Goal: Information Seeking & Learning: Learn about a topic

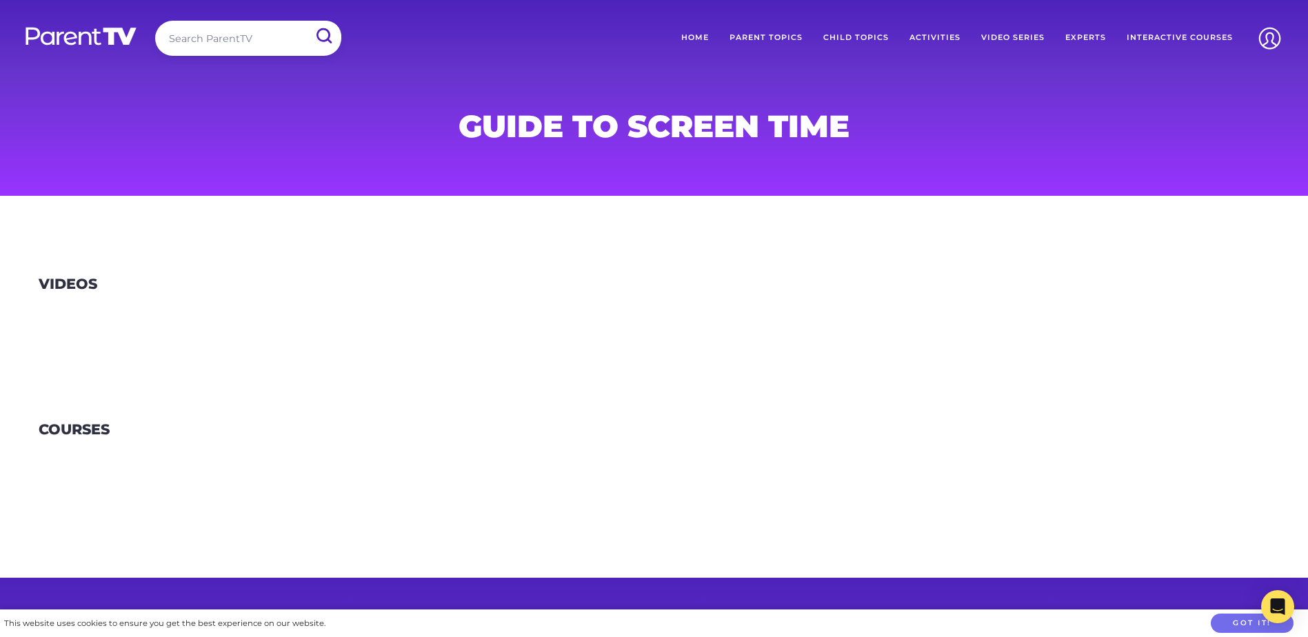
drag, startPoint x: 132, startPoint y: 361, endPoint x: 105, endPoint y: 367, distance: 26.9
click at [127, 361] on section "Videos" at bounding box center [654, 302] width 1308 height 146
click at [74, 318] on div at bounding box center [654, 313] width 1308 height 39
click at [208, 33] on input "search" at bounding box center [248, 38] width 186 height 35
type input "g"
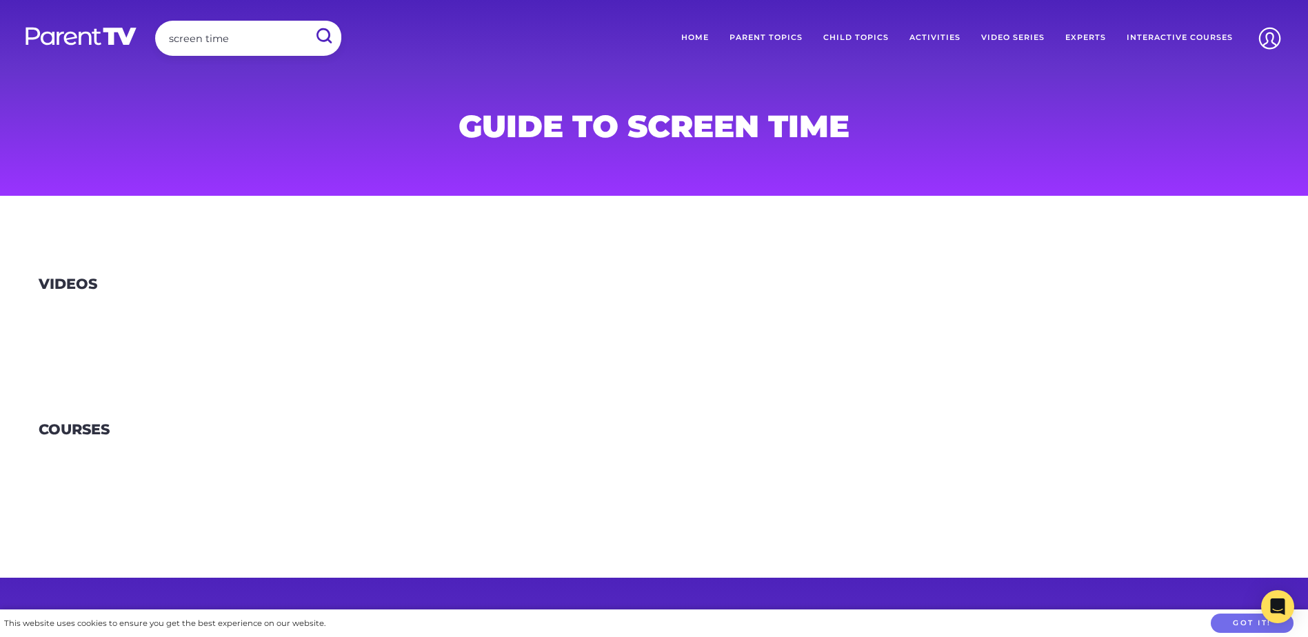
type input "screen time"
click at [305, 21] on input "submit" at bounding box center [323, 36] width 36 height 31
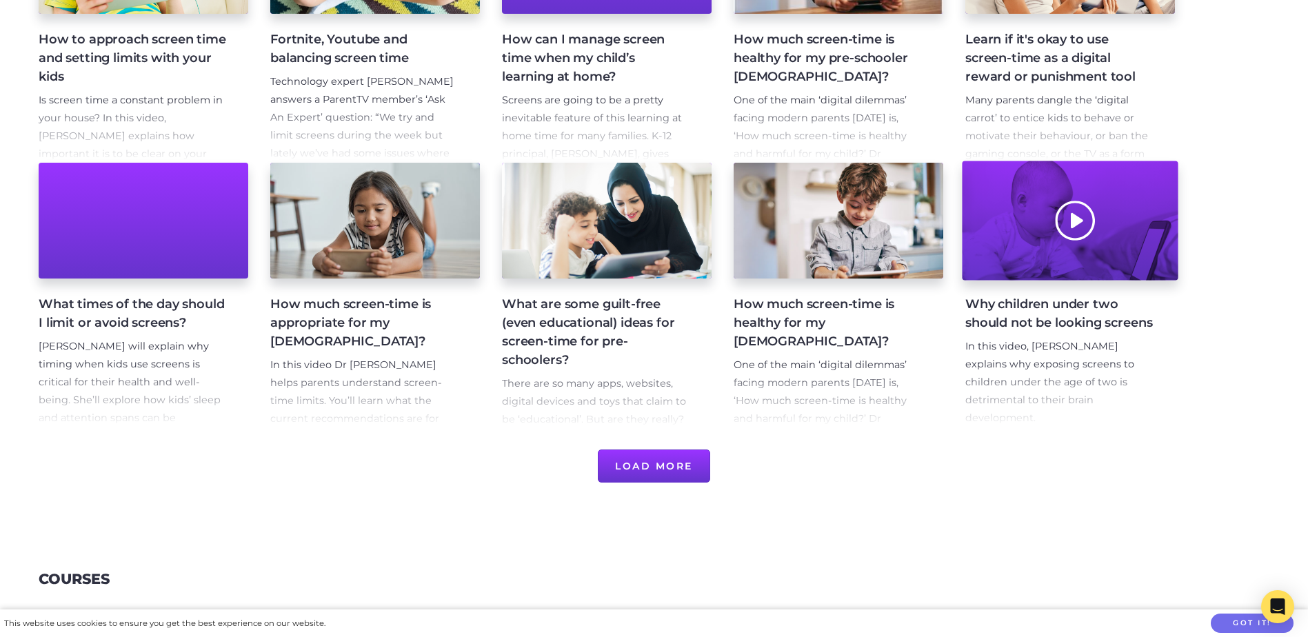
scroll to position [414, 0]
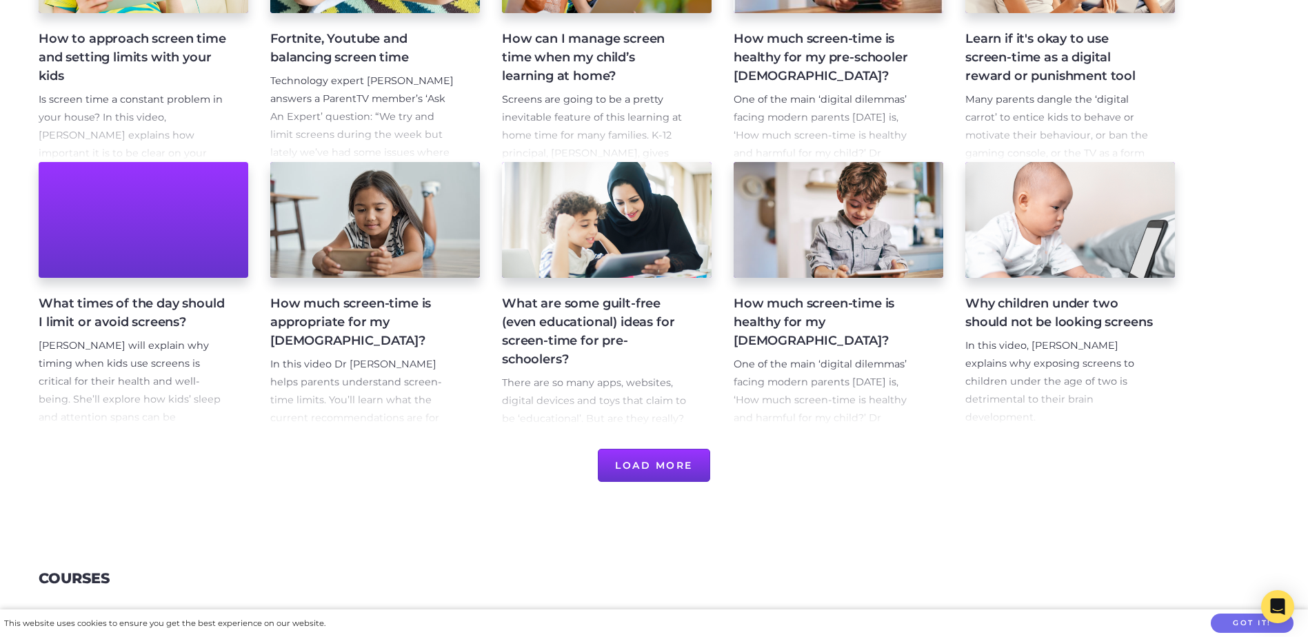
click at [638, 455] on button "Load More" at bounding box center [654, 465] width 112 height 33
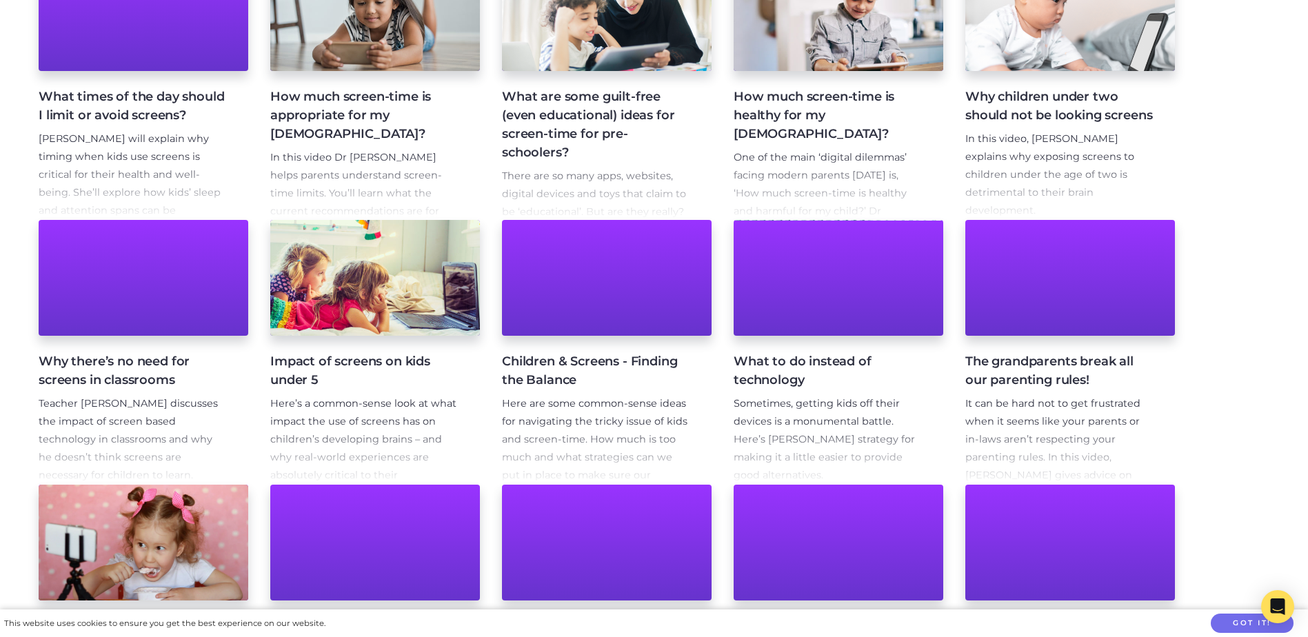
scroll to position [689, 0]
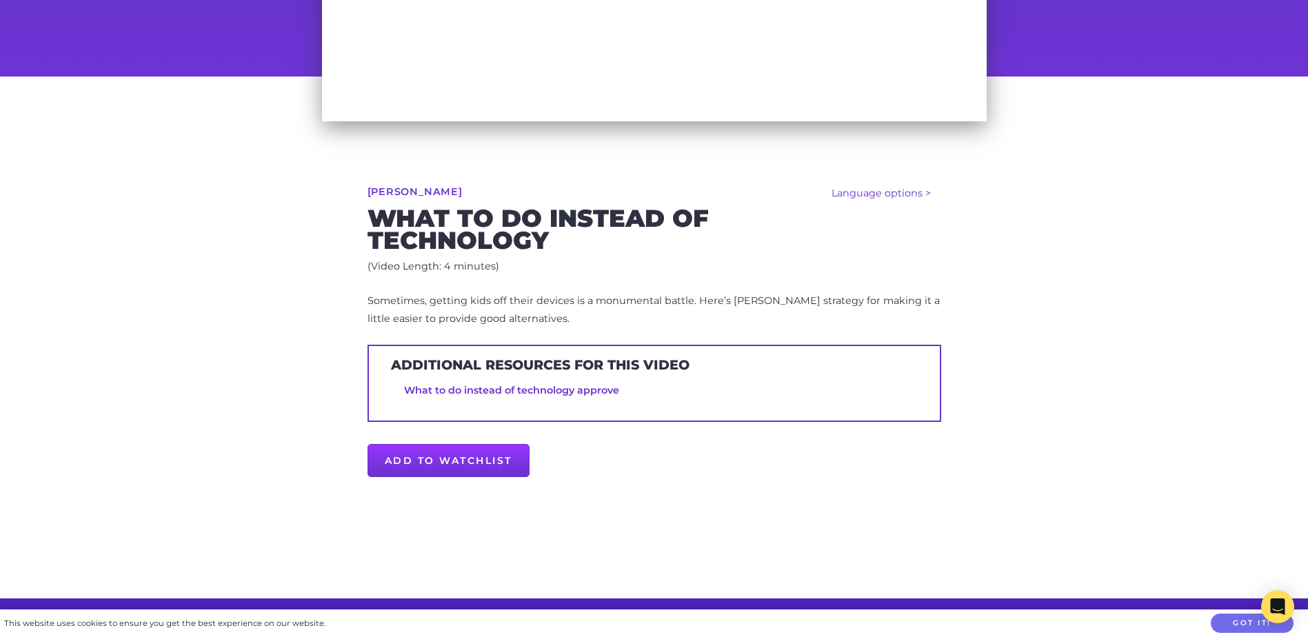
scroll to position [414, 0]
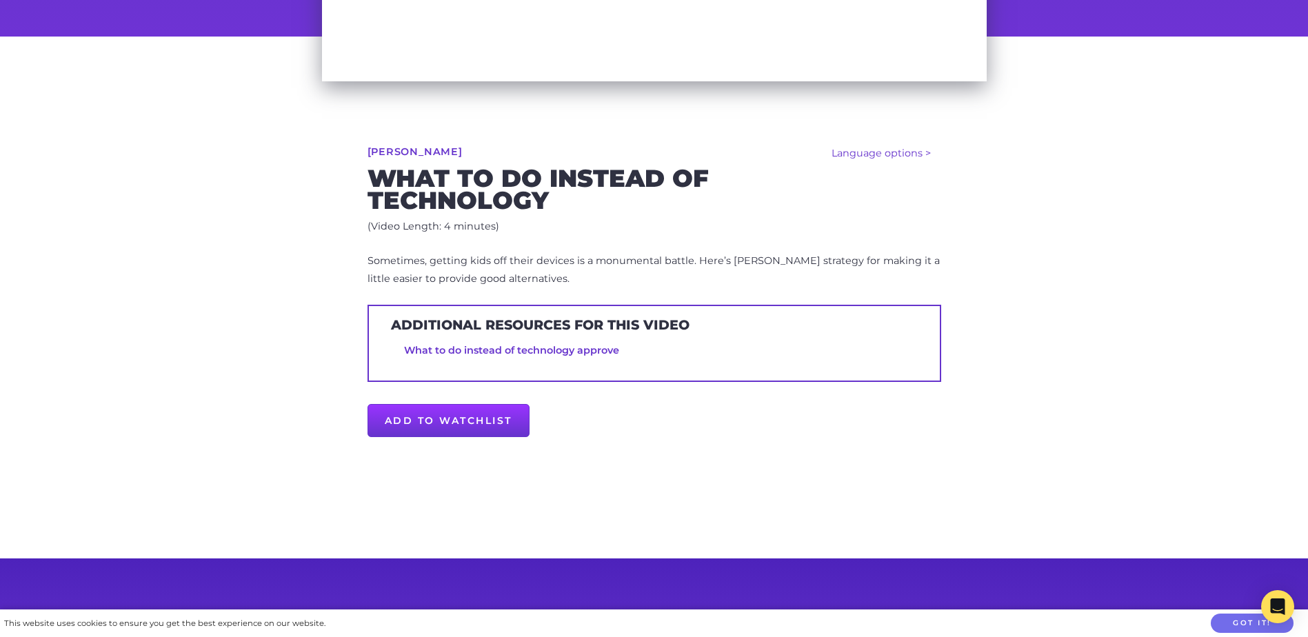
click at [461, 351] on link "What to do instead of technology approve" at bounding box center [511, 350] width 215 height 12
